Goal: Navigation & Orientation: Find specific page/section

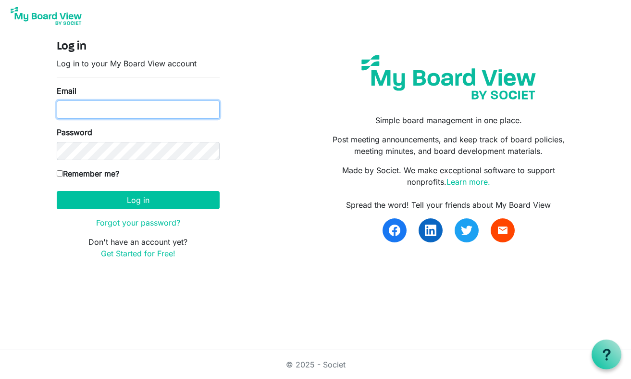
click at [163, 111] on input "Email" at bounding box center [138, 109] width 163 height 18
type input "[EMAIL_ADDRESS][DOMAIN_NAME]"
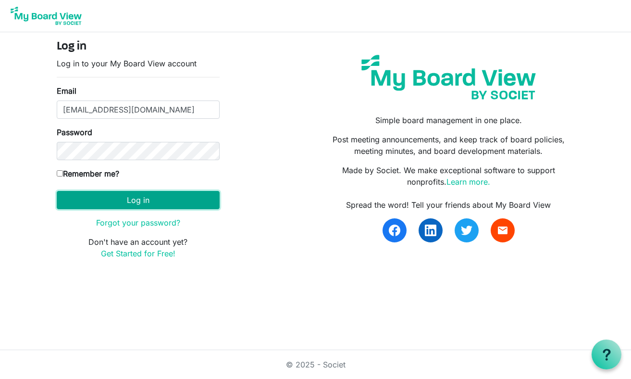
click at [115, 199] on button "Log in" at bounding box center [138, 200] width 163 height 18
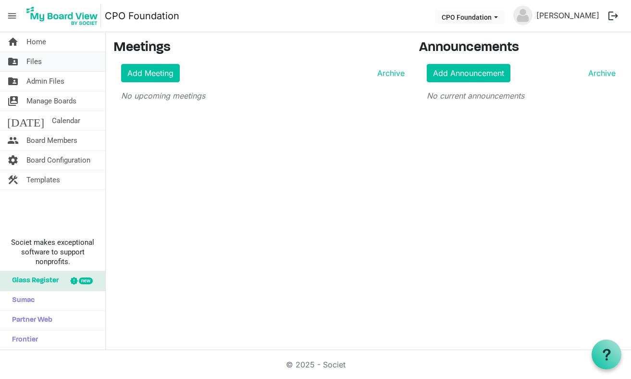
click at [40, 63] on span "Files" at bounding box center [33, 61] width 15 height 19
